Goal: Task Accomplishment & Management: Use online tool/utility

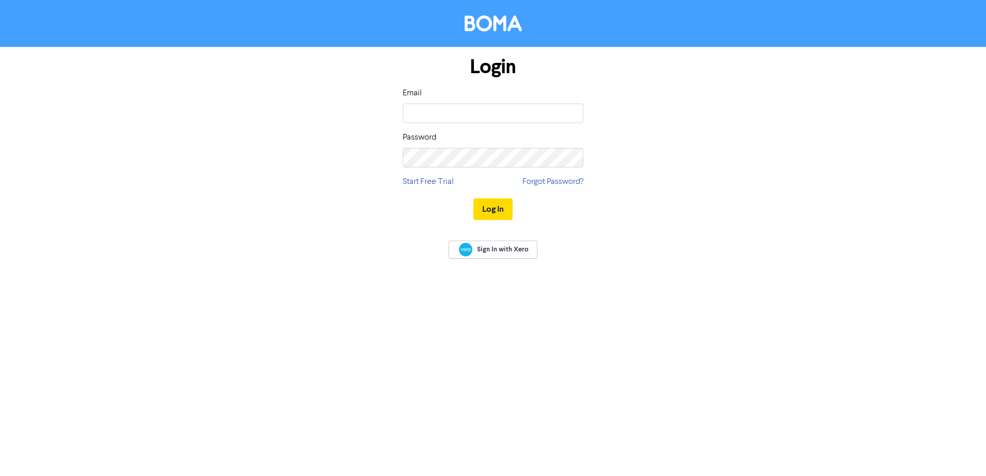
type input "[PERSON_NAME][EMAIL_ADDRESS][DOMAIN_NAME]"
click at [473, 199] on button "Log In" at bounding box center [492, 210] width 39 height 22
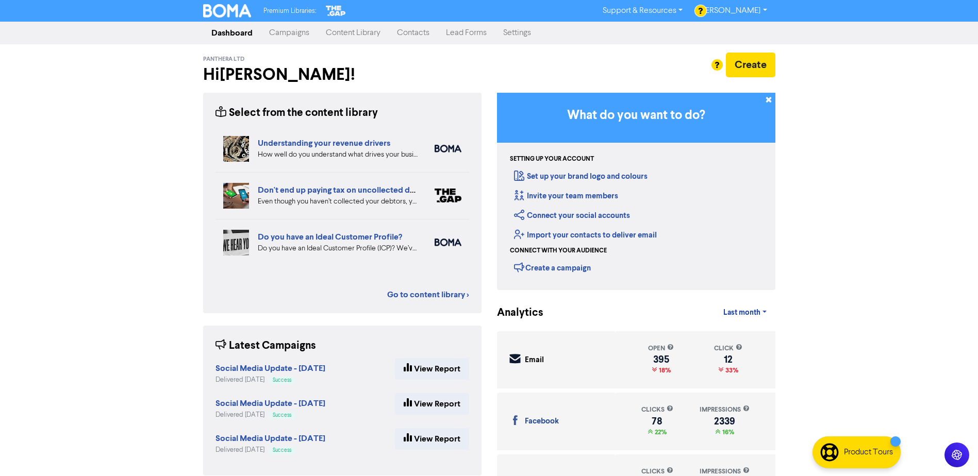
click at [292, 36] on link "Campaigns" at bounding box center [289, 33] width 57 height 21
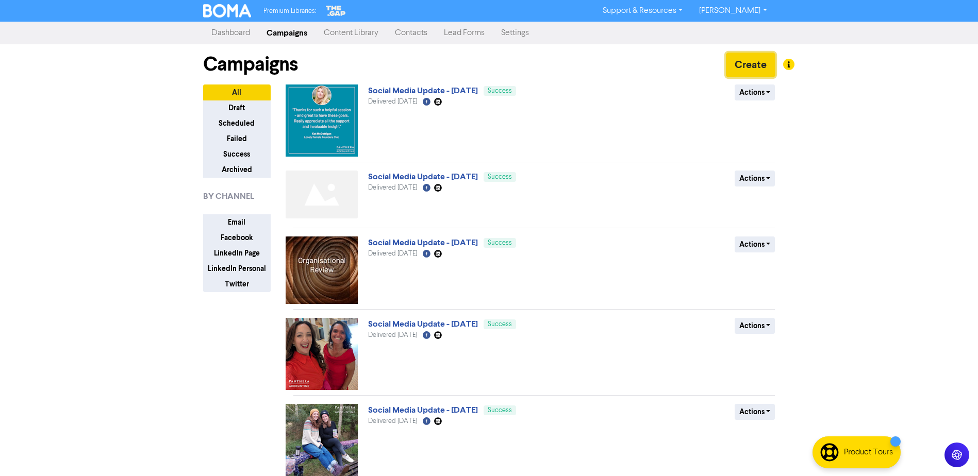
click at [749, 68] on button "Create" at bounding box center [751, 65] width 50 height 25
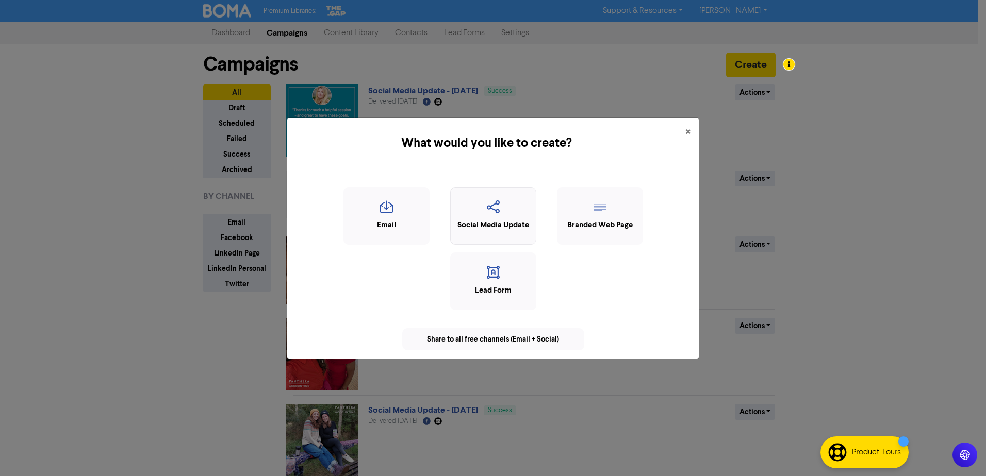
click at [505, 215] on icon "button" at bounding box center [493, 211] width 75 height 20
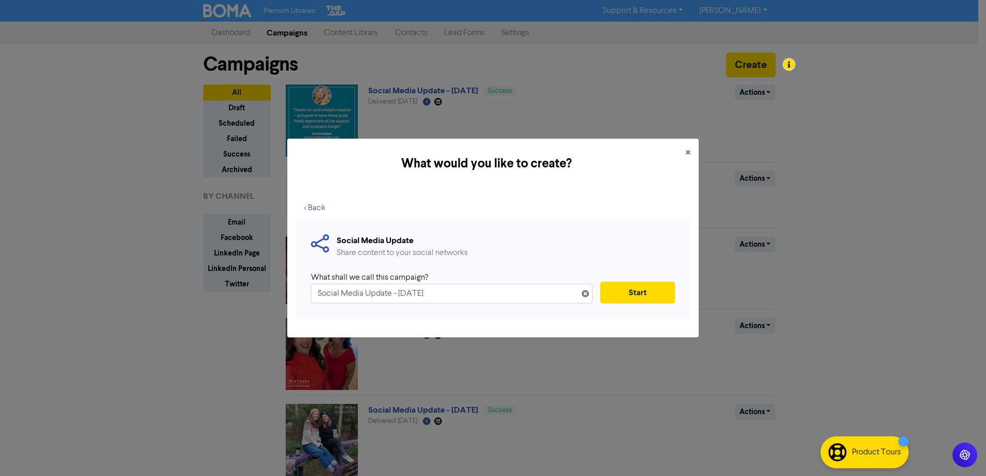
click at [404, 294] on input "Social Media Update - [DATE]" at bounding box center [452, 294] width 282 height 20
type input "Social Media Update - [DATE]"
click at [660, 291] on button "Start" at bounding box center [637, 293] width 75 height 22
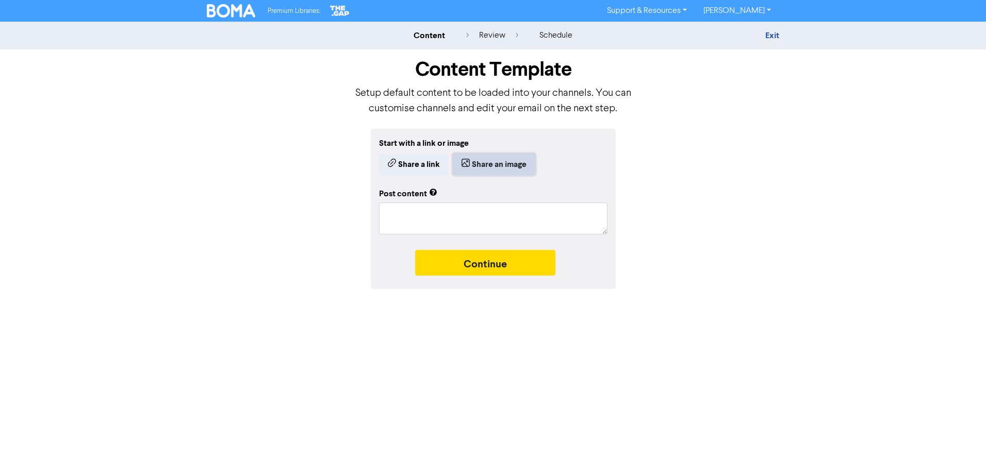
click at [498, 161] on button "Share an image" at bounding box center [494, 165] width 83 height 22
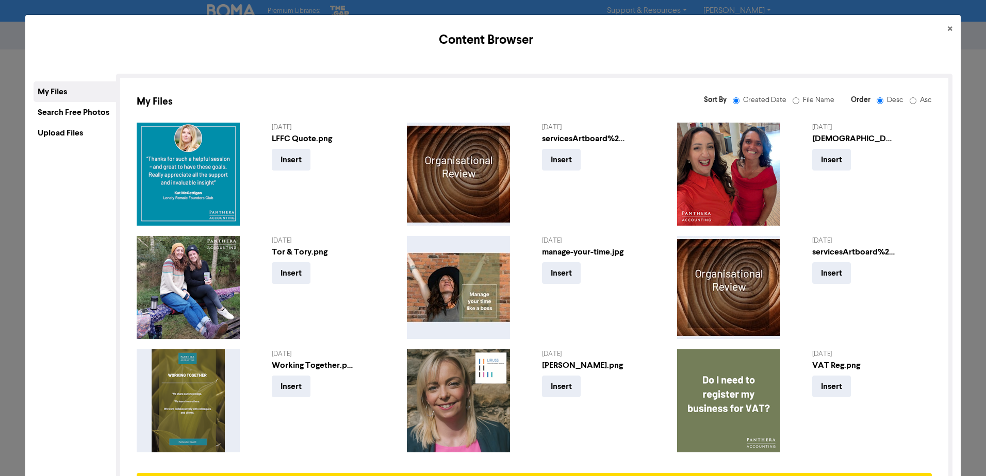
click at [51, 130] on div "Upload Files" at bounding box center [75, 133] width 83 height 21
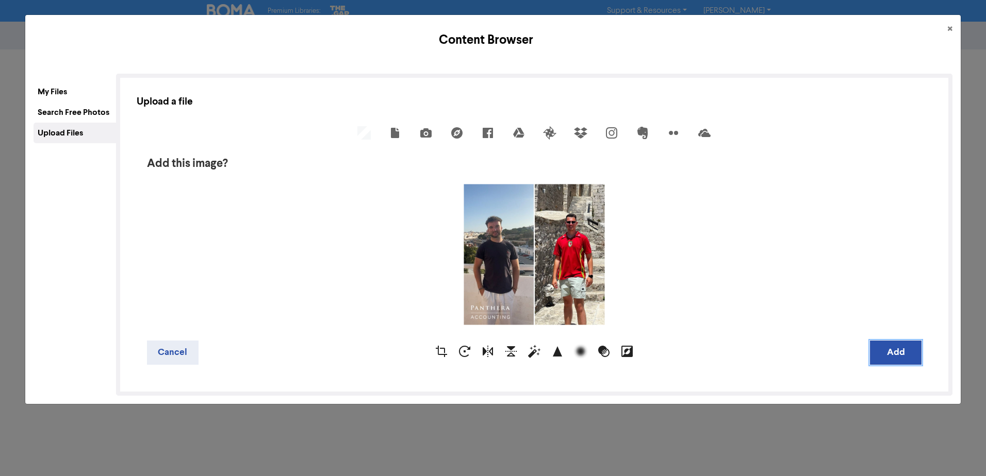
click at [895, 352] on button "Add" at bounding box center [896, 353] width 52 height 24
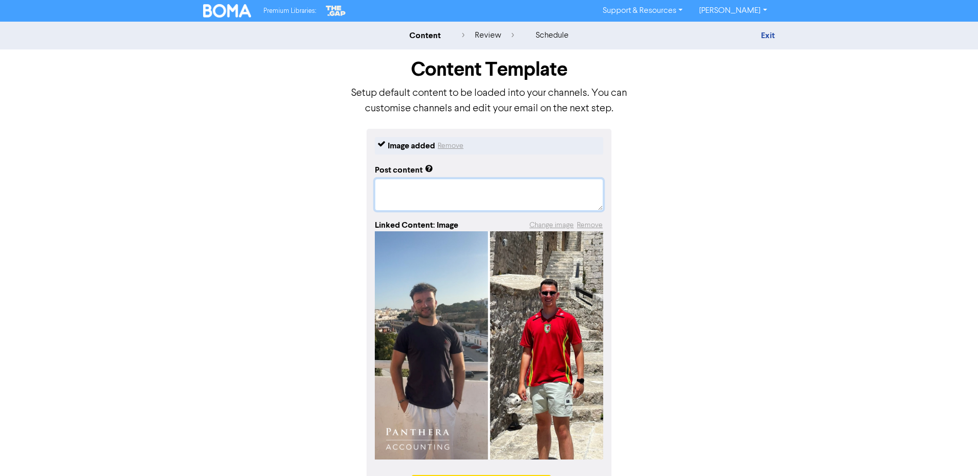
click at [415, 189] on textarea at bounding box center [489, 195] width 228 height 32
paste textarea "We’re delighted to officially welcome our newest team members! @[PERSON_NAME] a…"
type textarea "x"
type textarea "We’re delighted to officially welcome our newest team members! @[PERSON_NAME] a…"
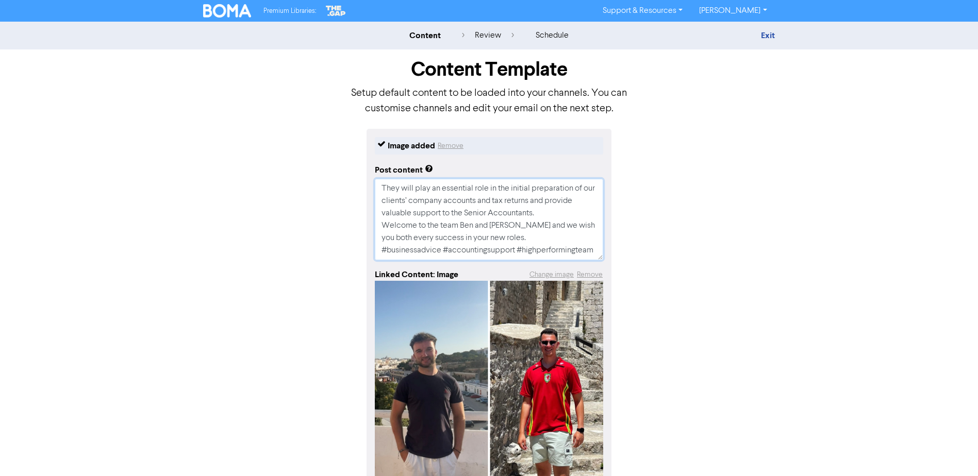
type textarea "x"
type textarea "We’re delighted to officially welcome our newest team members! @[PERSON_NAME] a…"
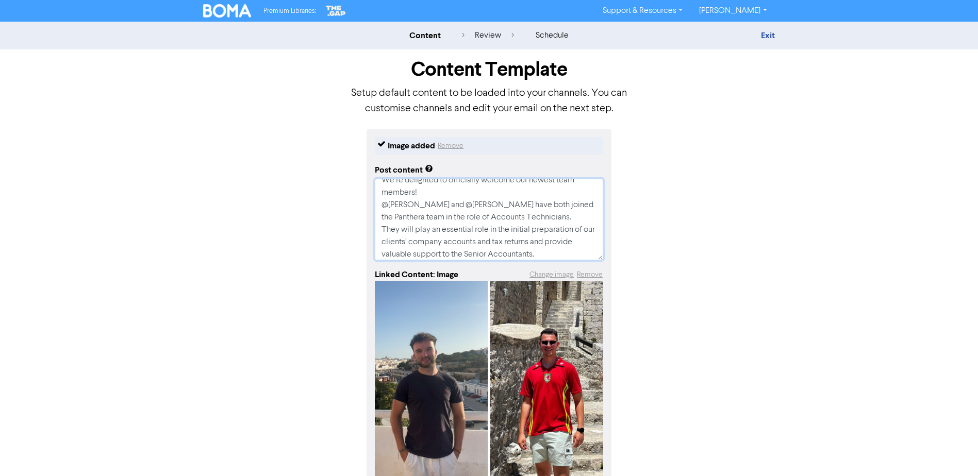
scroll to position [0, 0]
click at [452, 199] on textarea "We’re delighted to officially welcome our newest team members! @[PERSON_NAME] a…" at bounding box center [489, 219] width 228 height 81
type textarea "x"
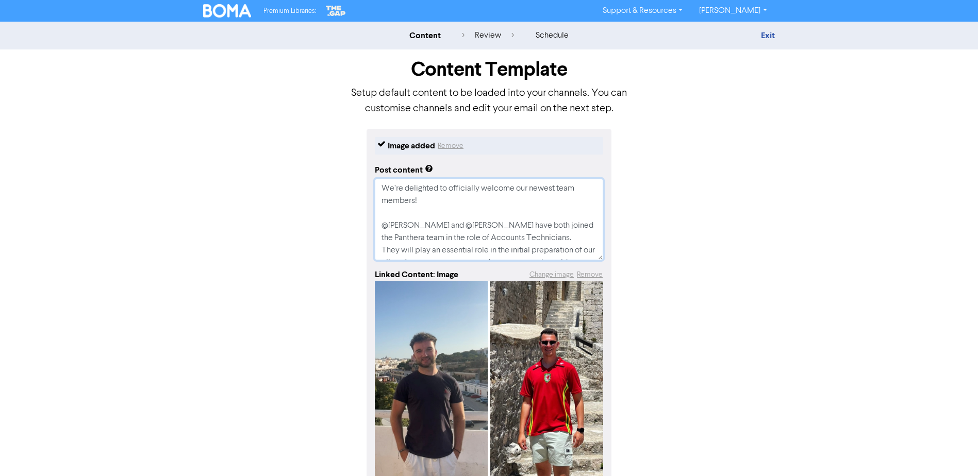
click at [388, 225] on textarea "We’re delighted to officially welcome our newest team members! @[PERSON_NAME] a…" at bounding box center [489, 219] width 228 height 81
type textarea "We’re delighted to officially welcome our newest team members! @[PERSON_NAME] a…"
click at [574, 241] on textarea "We’re delighted to officially welcome our newest team members! @[PERSON_NAME] a…" at bounding box center [489, 219] width 228 height 81
type textarea "x"
type textarea "We’re delighted to officially welcome our newest team members! @[PERSON_NAME] a…"
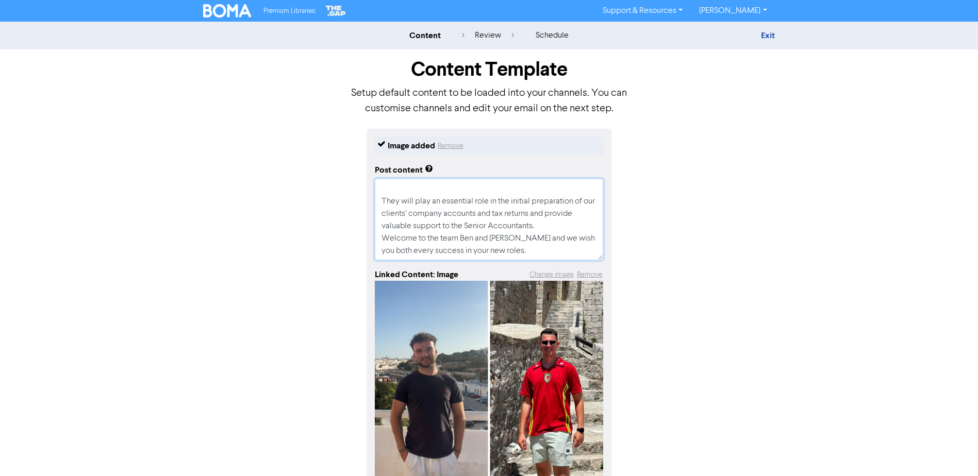
scroll to position [61, 0]
click at [550, 229] on textarea "We’re delighted to officially welcome our newest team members! @[PERSON_NAME] a…" at bounding box center [489, 219] width 228 height 81
type textarea "x"
type textarea "We’re delighted to officially welcome our newest team members! @[PERSON_NAME] a…"
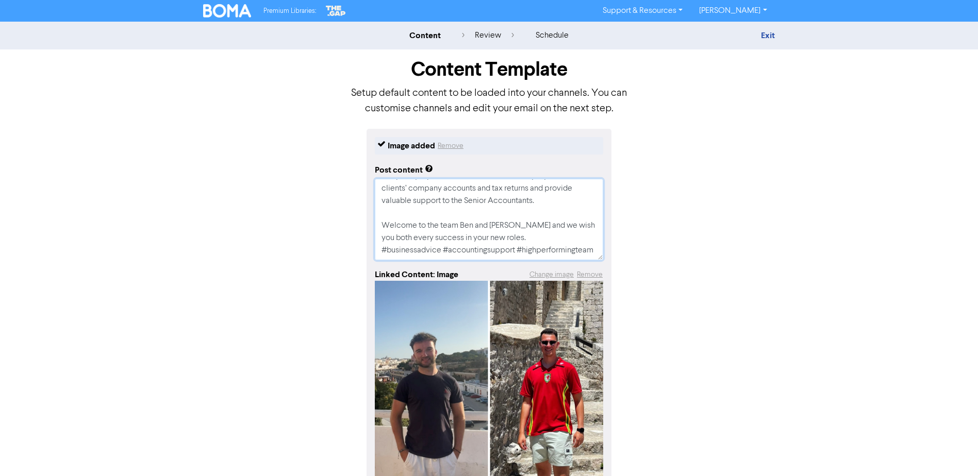
click at [504, 236] on textarea "We’re delighted to officially welcome our newest team members! @[PERSON_NAME] a…" at bounding box center [489, 219] width 228 height 81
type textarea "x"
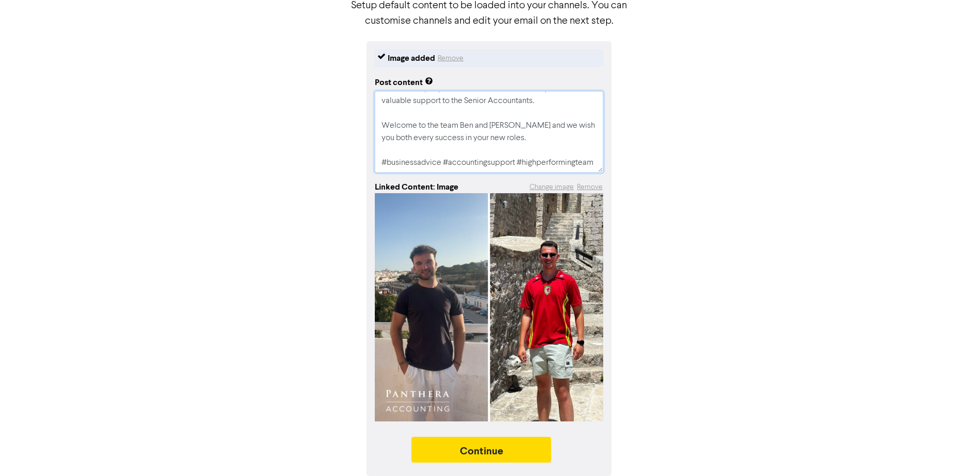
scroll to position [89, 0]
type textarea "We’re delighted to officially welcome our newest team members! @[PERSON_NAME] a…"
click at [537, 449] on button "Continue" at bounding box center [481, 450] width 140 height 26
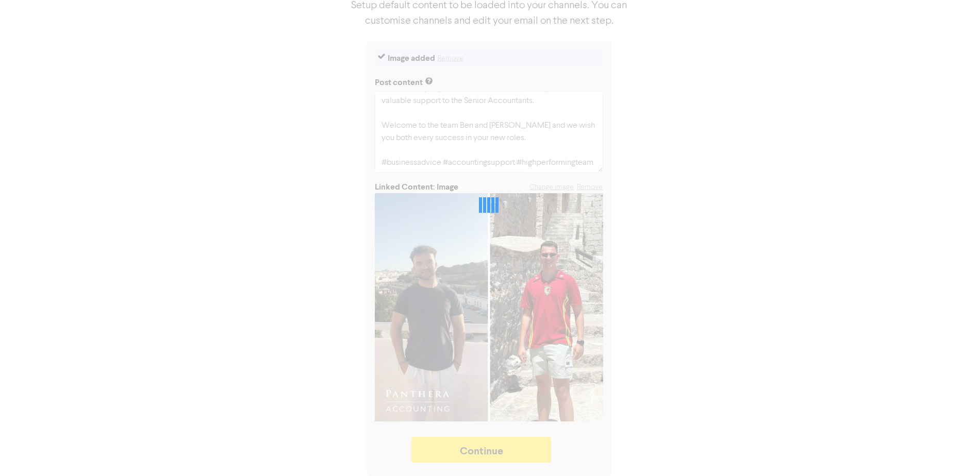
type textarea "x"
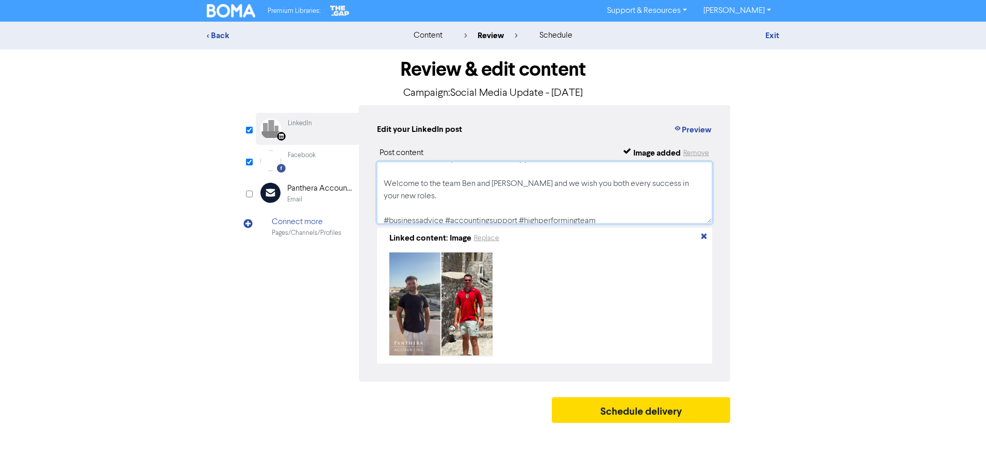
scroll to position [94, 0]
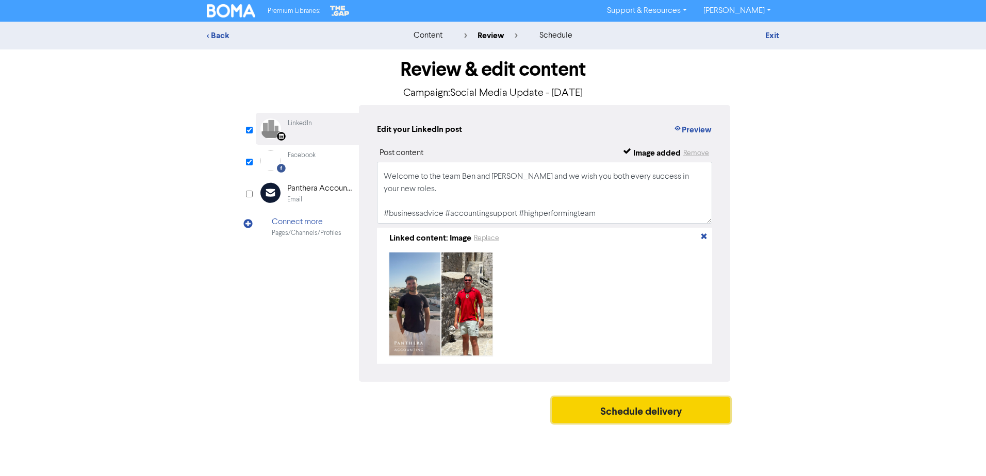
click at [655, 419] on button "Schedule delivery" at bounding box center [641, 411] width 178 height 26
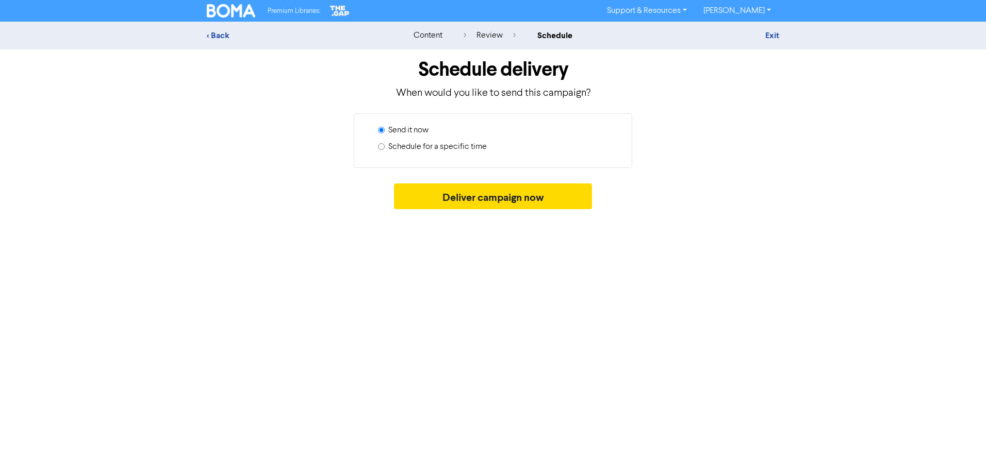
click at [432, 150] on label "Schedule for a specific time" at bounding box center [437, 147] width 98 height 12
click at [385, 150] on input "Schedule for a specific time" at bounding box center [381, 146] width 7 height 7
radio input "true"
radio input "false"
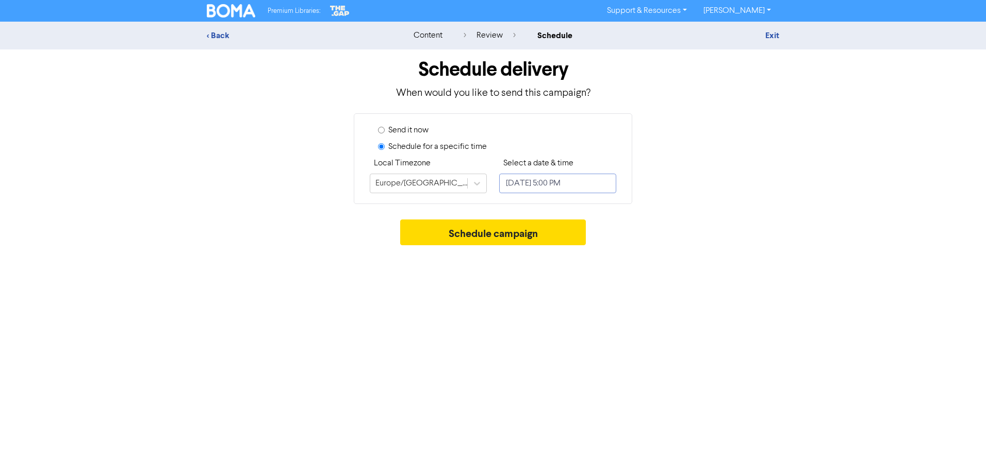
click at [610, 187] on input "[DATE] 5:00 PM" at bounding box center [557, 184] width 117 height 20
select select "7"
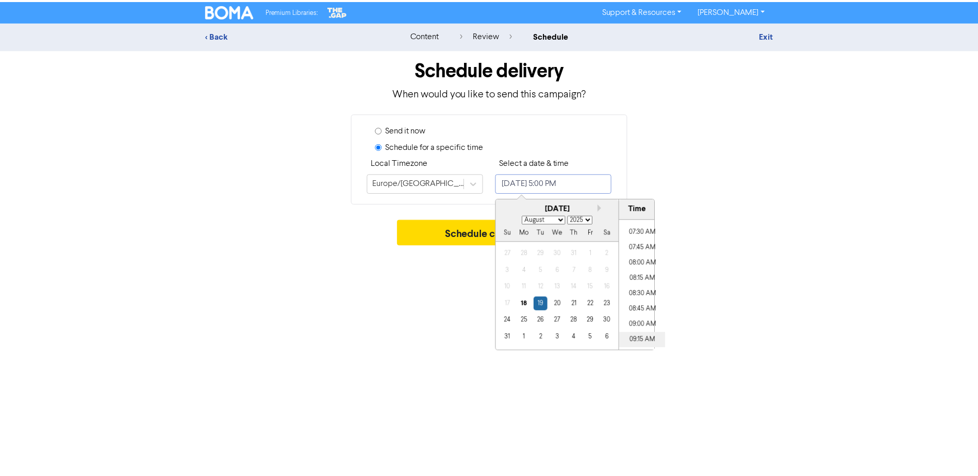
scroll to position [466, 0]
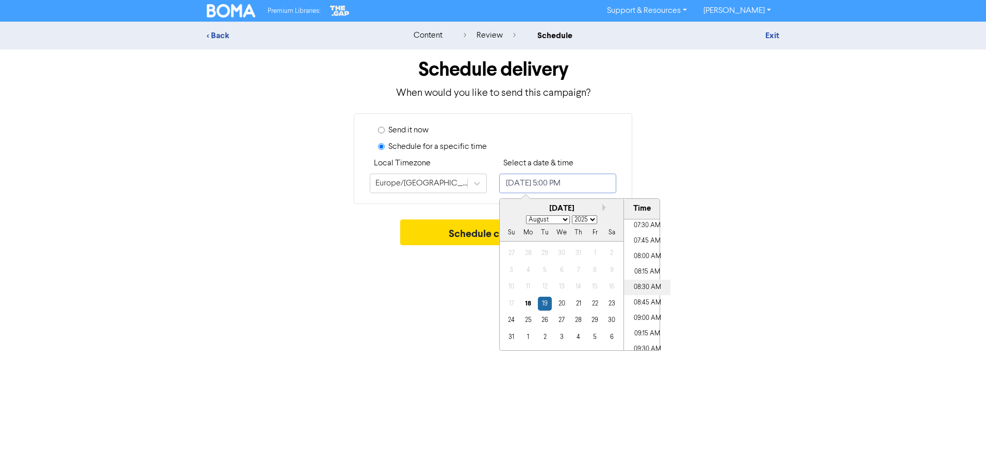
click at [639, 289] on li "08:30 AM" at bounding box center [647, 287] width 46 height 15
type input "[DATE] 8:30 AM"
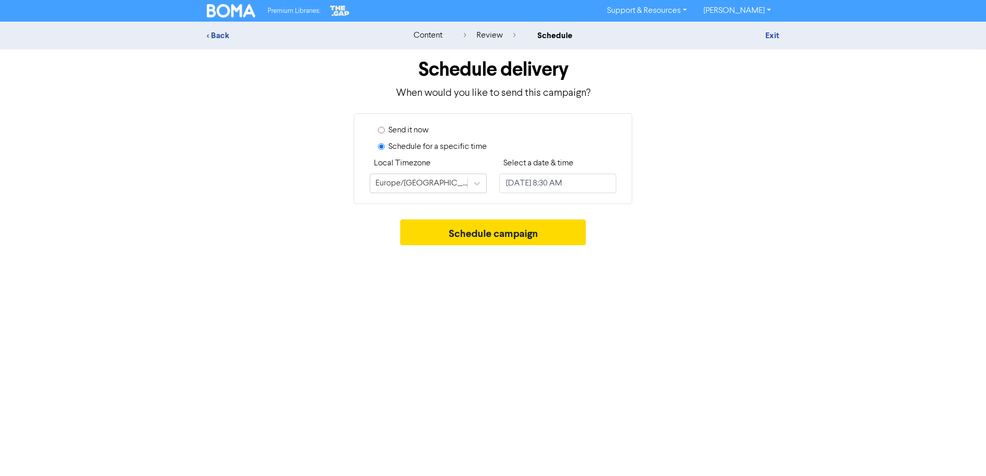
click at [717, 280] on div "Premium Libraries: Support & Resources Video Tutorials FAQ & Guides Marketing E…" at bounding box center [493, 238] width 986 height 476
click at [477, 236] on button "Schedule campaign" at bounding box center [493, 233] width 186 height 26
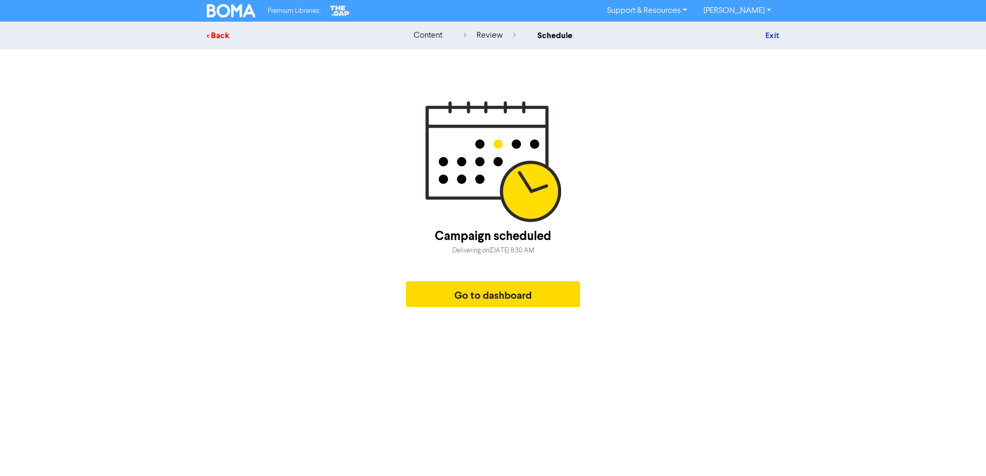
click at [215, 34] on div "< Back" at bounding box center [297, 35] width 180 height 12
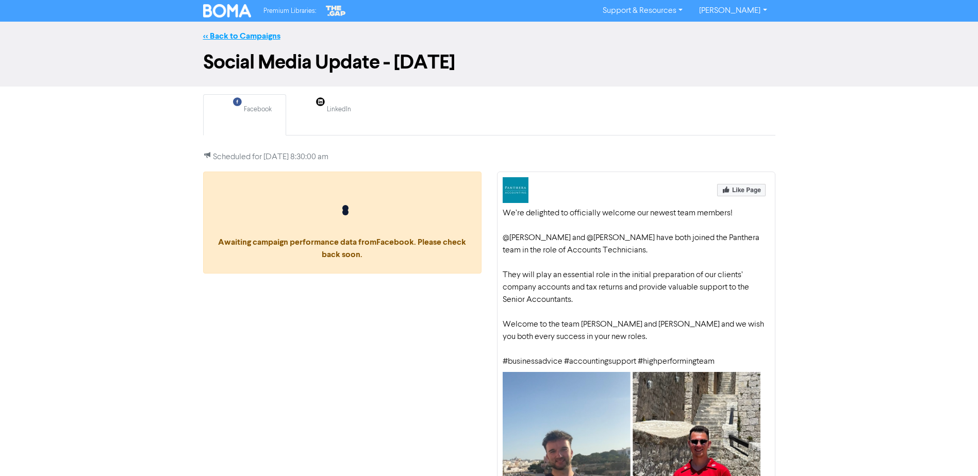
click at [262, 37] on link "<< Back to Campaigns" at bounding box center [241, 36] width 77 height 10
